Goal: Download file/media

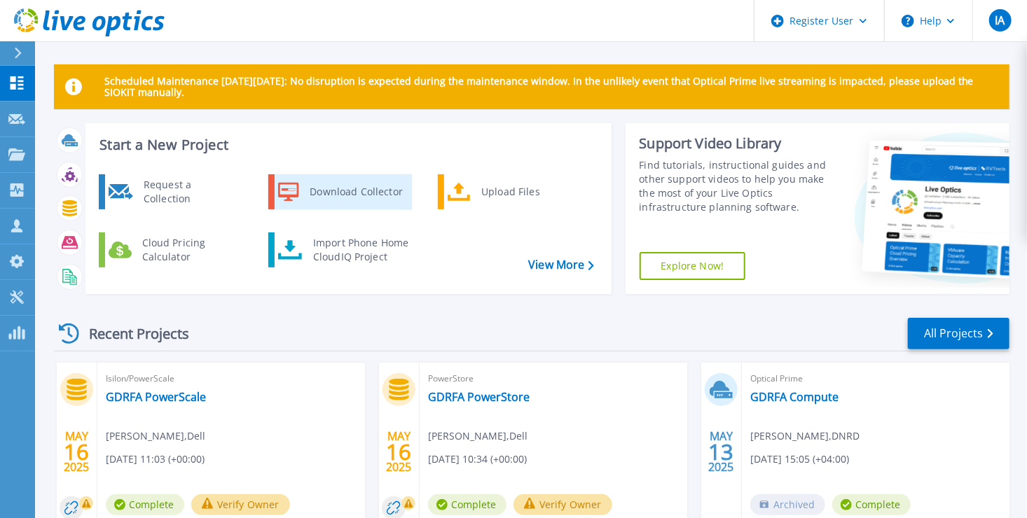
click at [303, 181] on div "Download Collector" at bounding box center [356, 192] width 106 height 28
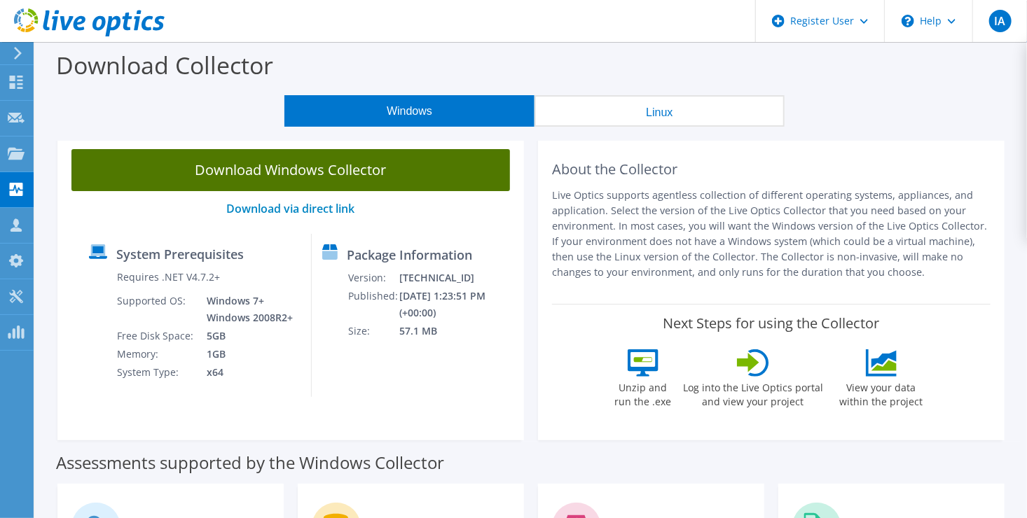
click at [365, 174] on link "Download Windows Collector" at bounding box center [290, 170] width 439 height 42
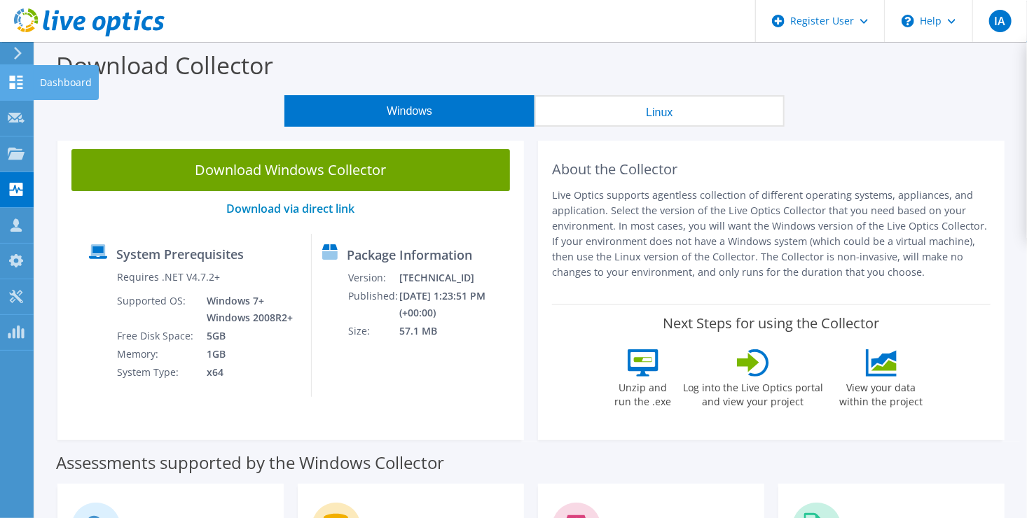
click at [52, 88] on div "Dashboard" at bounding box center [66, 82] width 66 height 35
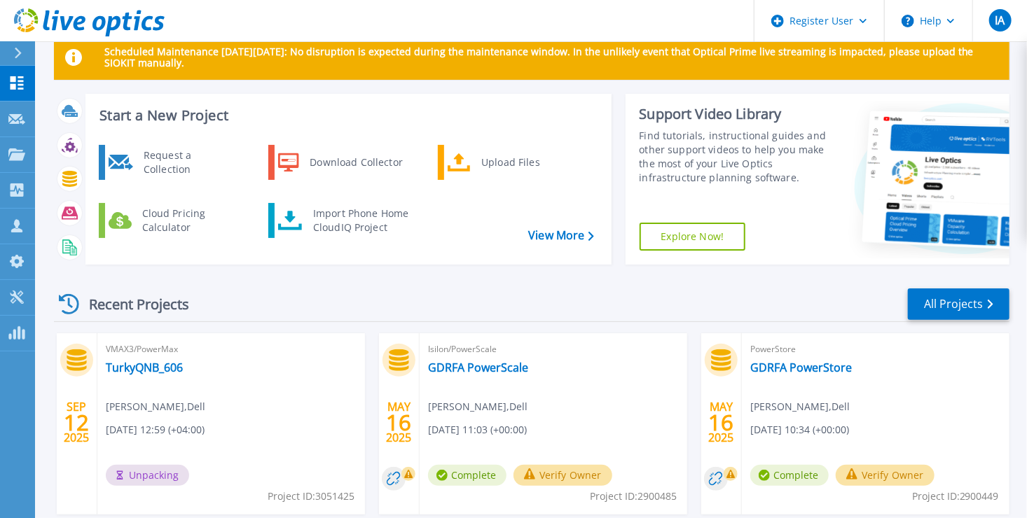
scroll to position [28, 0]
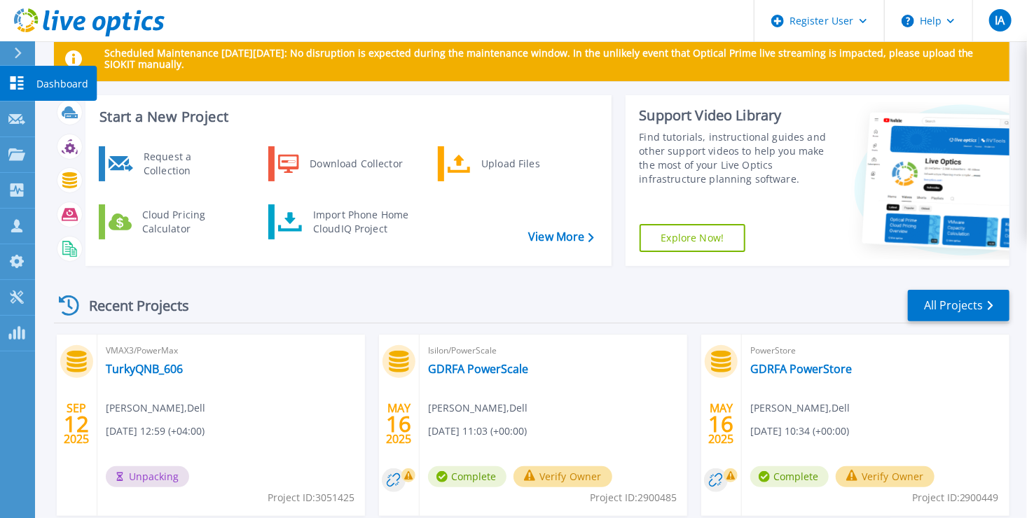
click at [20, 79] on icon at bounding box center [16, 82] width 17 height 13
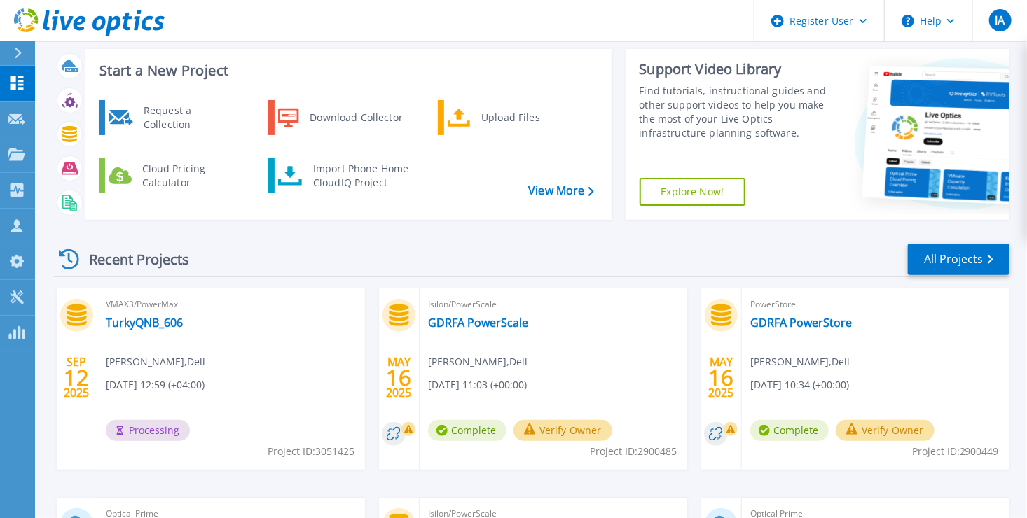
scroll to position [118, 0]
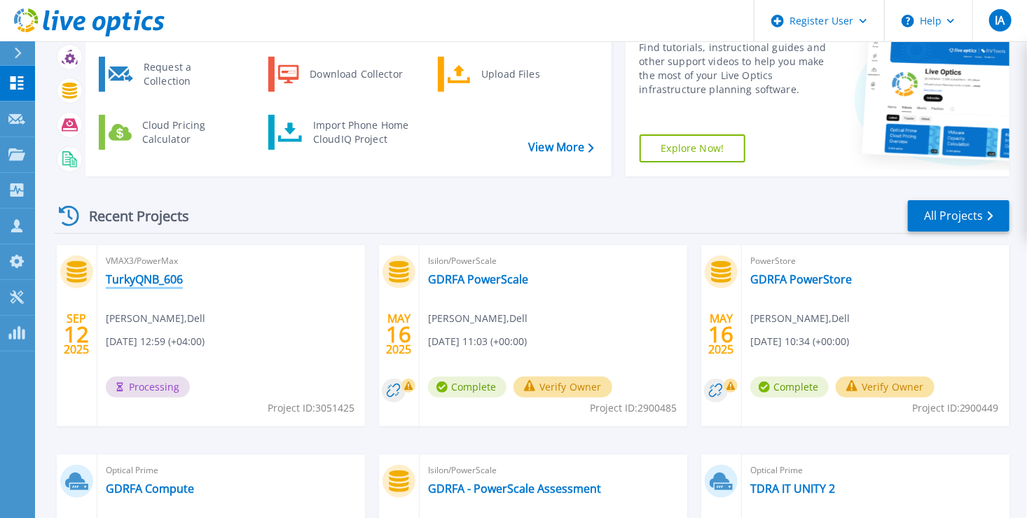
click at [121, 278] on link "TurkyQNB_606" at bounding box center [144, 280] width 77 height 14
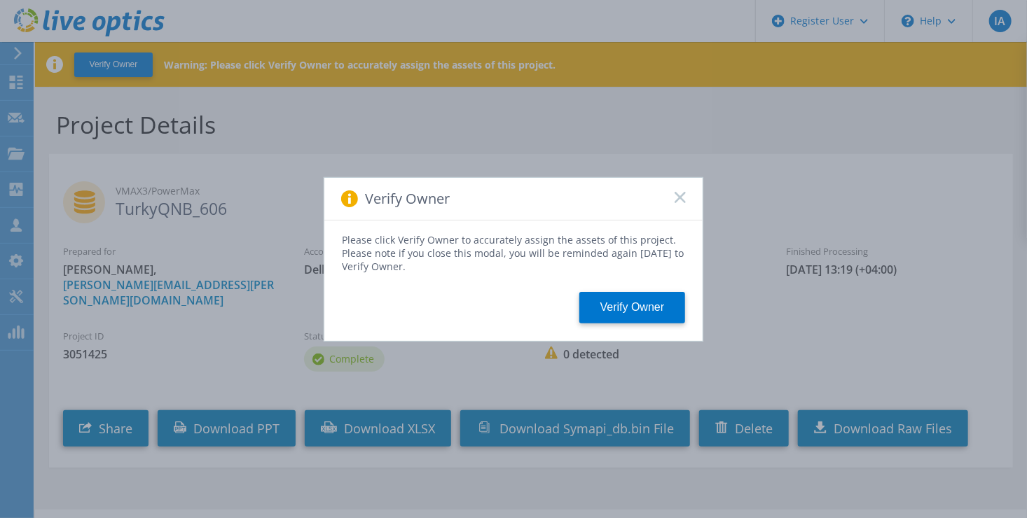
click at [681, 199] on icon at bounding box center [680, 197] width 11 height 11
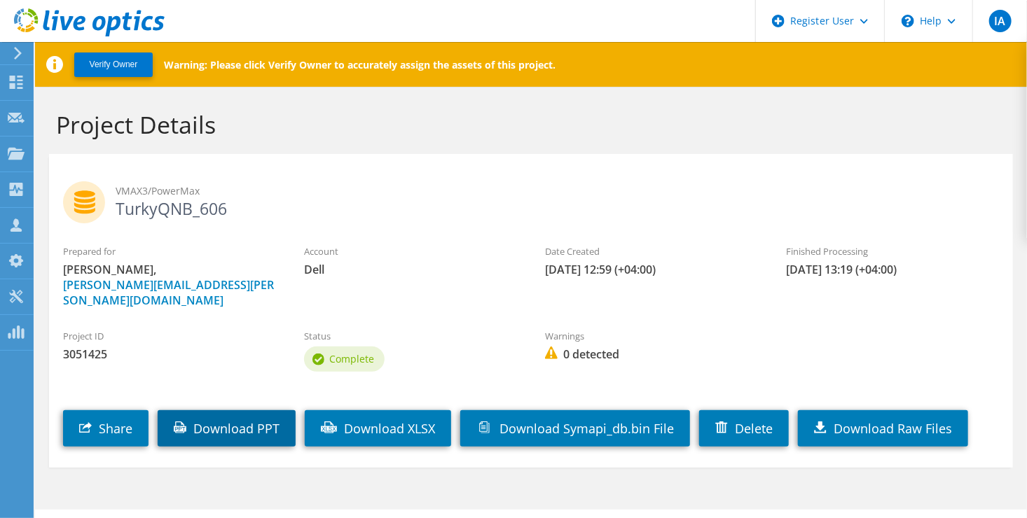
click at [239, 419] on link "Download PPT" at bounding box center [227, 429] width 138 height 36
